Goal: Navigation & Orientation: Find specific page/section

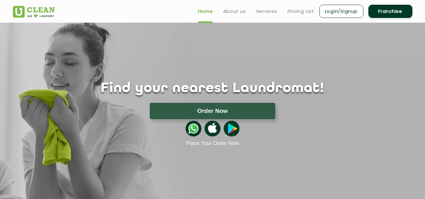
click at [224, 43] on div "Find your nearest Laundromat! Please select the location Order Now Place Your O…" at bounding box center [212, 85] width 409 height 124
click at [258, 10] on link "Services" at bounding box center [266, 12] width 21 height 8
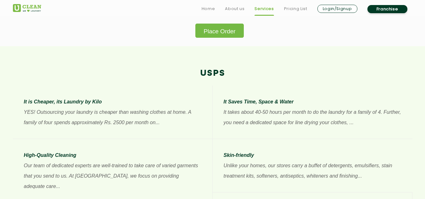
scroll to position [440, 0]
